Goal: Entertainment & Leisure: Consume media (video, audio)

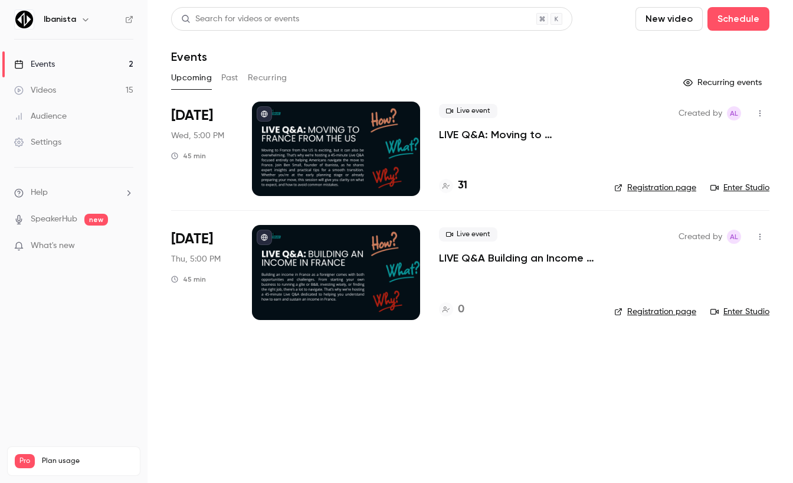
click at [88, 93] on link "Videos 15" at bounding box center [74, 90] width 148 height 26
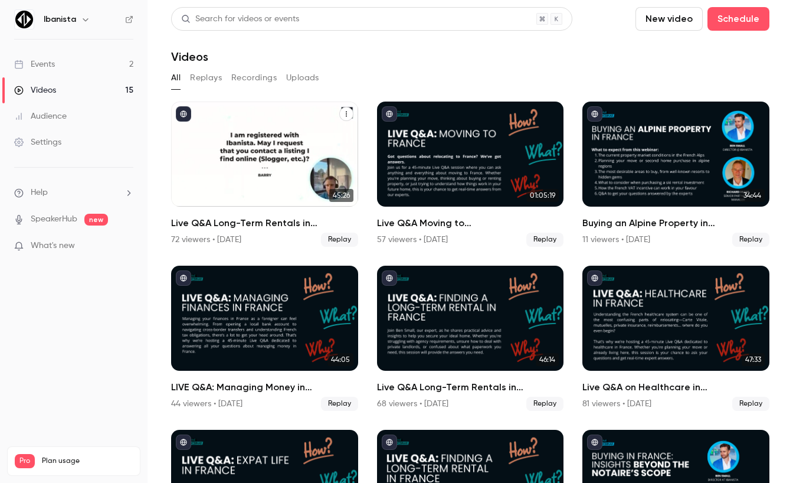
click at [298, 165] on div "Live Q&A Long-Term Rentals in France" at bounding box center [264, 154] width 187 height 105
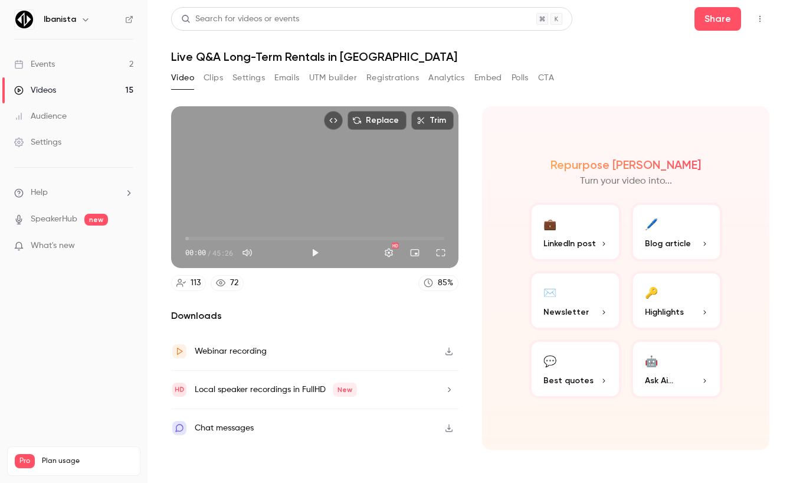
click at [277, 426] on div "Chat messages" at bounding box center [315, 428] width 288 height 38
